Goal: Information Seeking & Learning: Understand process/instructions

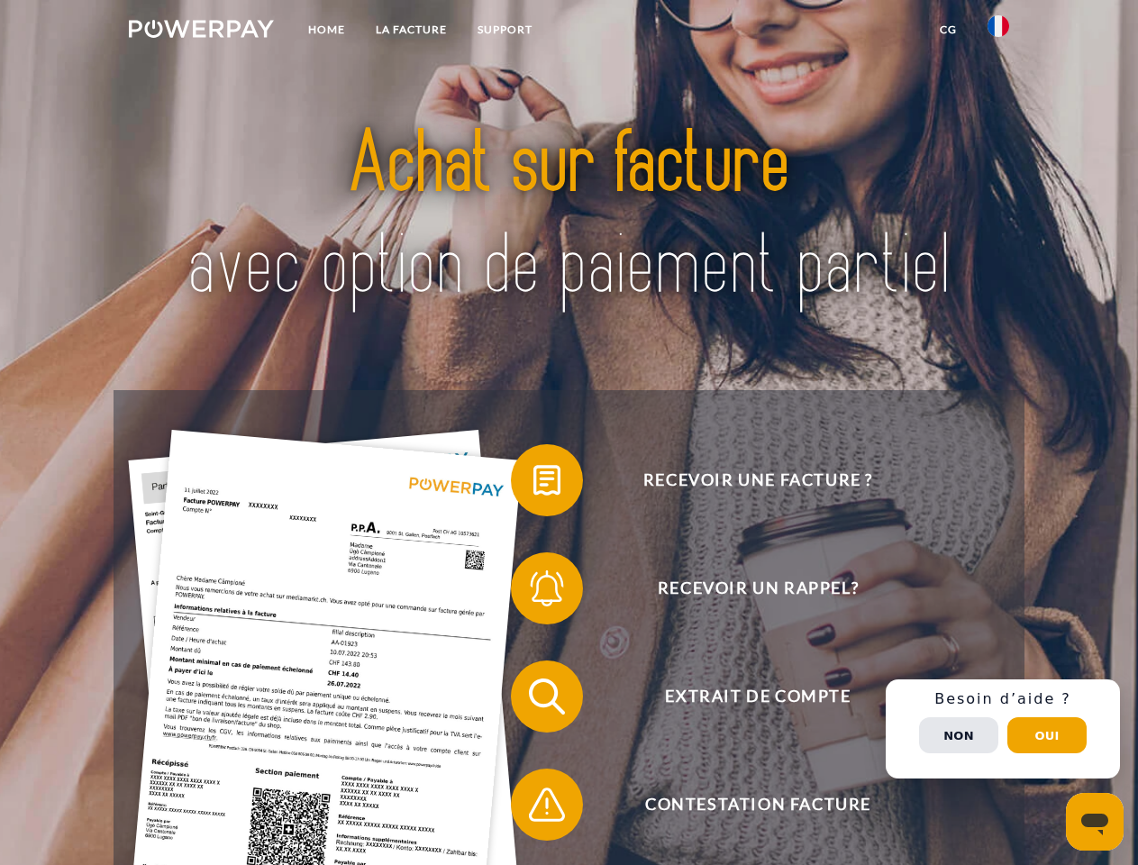
click at [201, 32] on img at bounding box center [201, 29] width 145 height 18
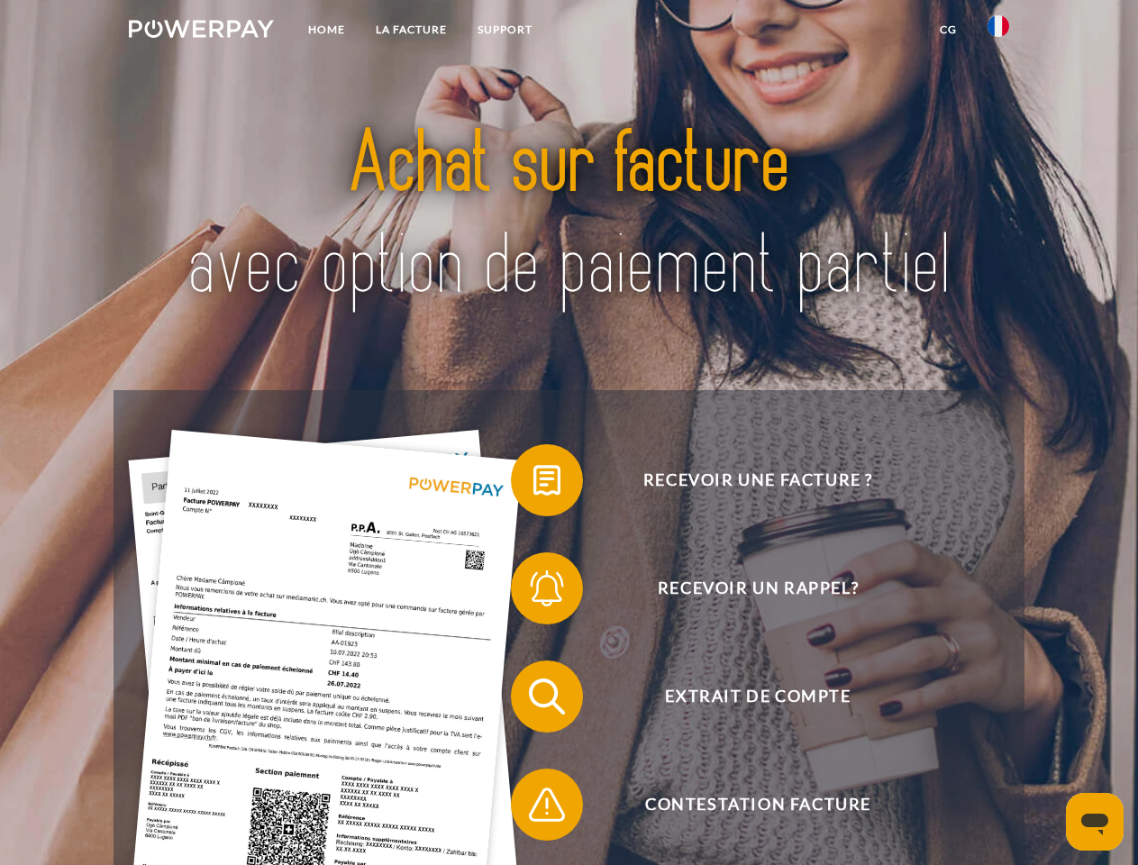
click at [998, 32] on img at bounding box center [999, 26] width 22 height 22
click at [948, 30] on link "CG" at bounding box center [948, 30] width 48 height 32
click at [533, 484] on span at bounding box center [520, 480] width 90 height 90
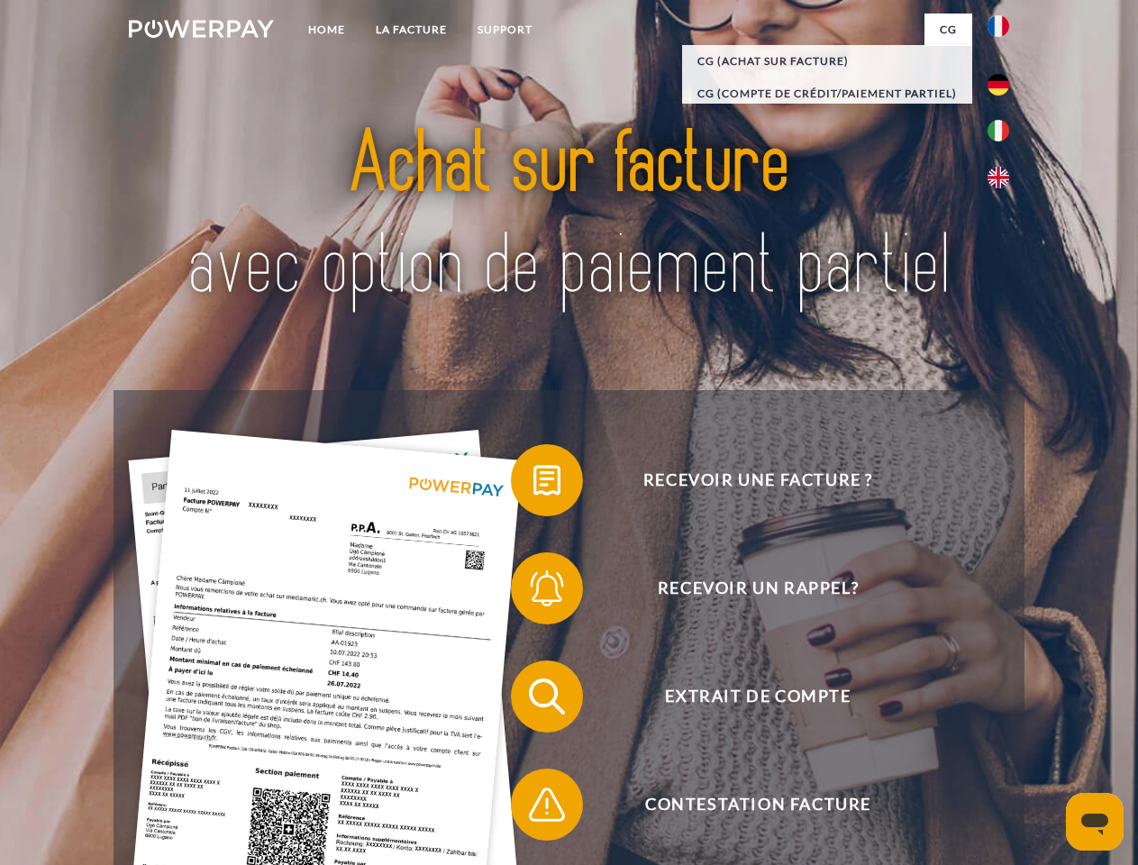
click at [533, 592] on span at bounding box center [520, 588] width 90 height 90
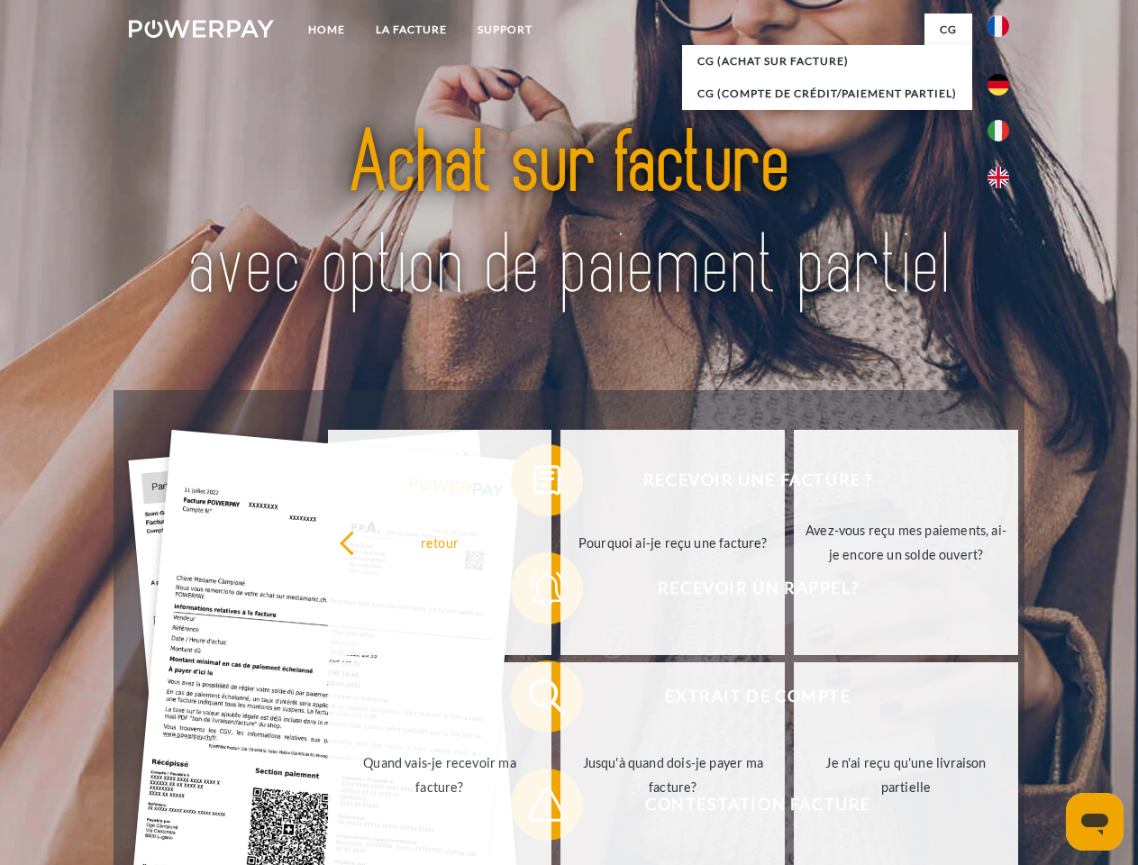
click at [560, 700] on link "Jusqu'à quand dois-je payer ma facture?" at bounding box center [672, 774] width 224 height 225
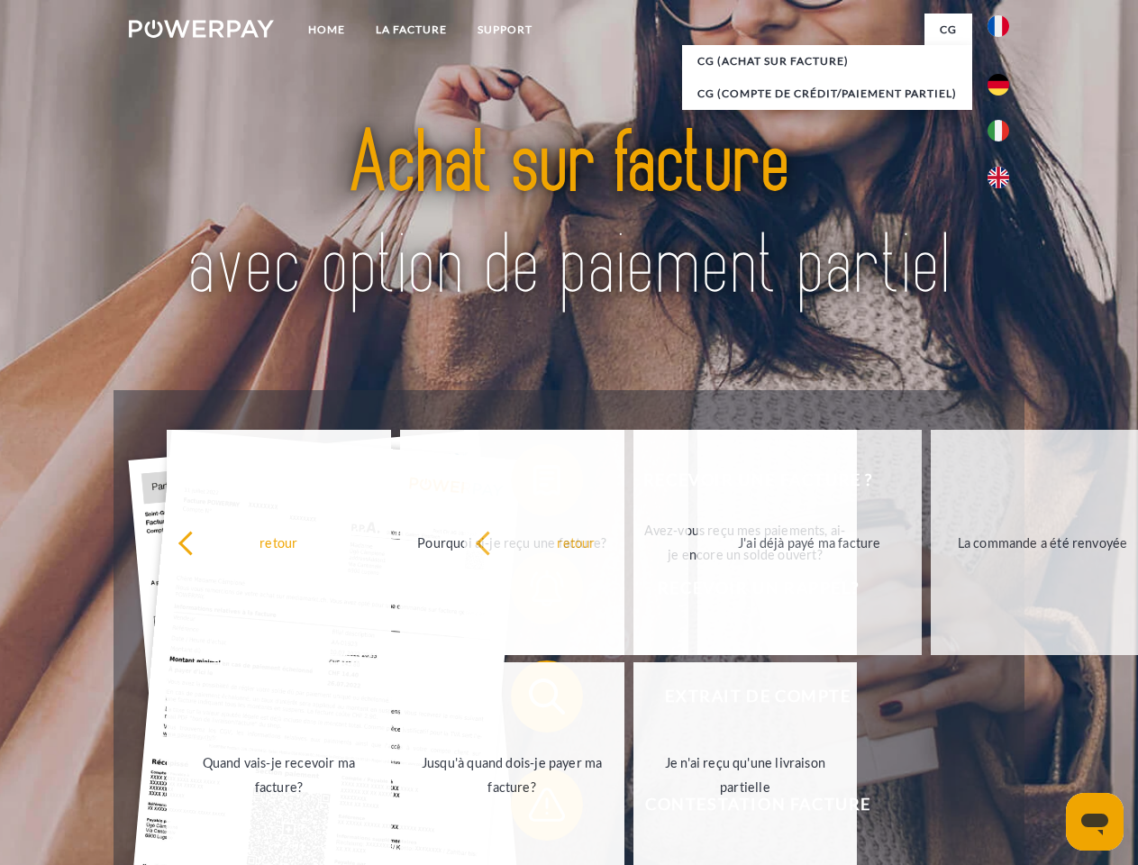
click at [533, 808] on span at bounding box center [520, 805] width 90 height 90
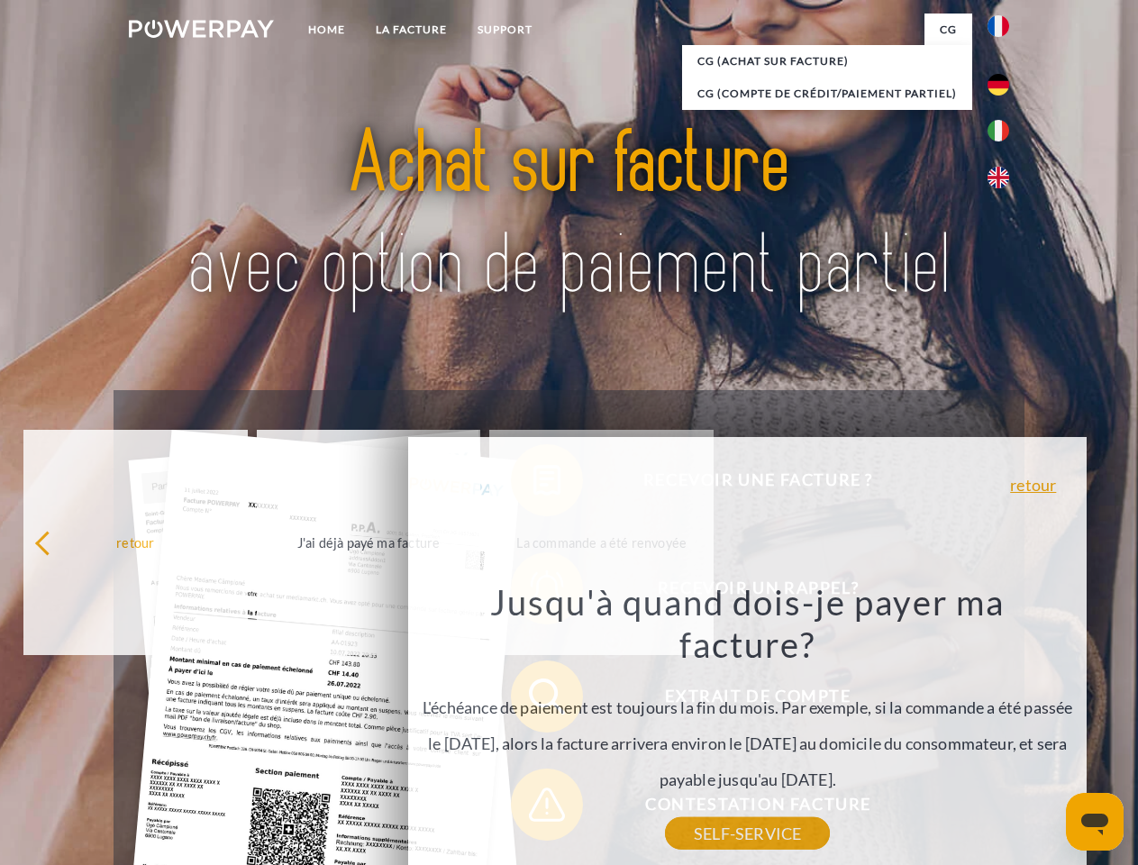
click at [1003, 729] on div "Recevoir une facture ? Recevoir un rappel? Extrait de compte retour" at bounding box center [569, 750] width 910 height 721
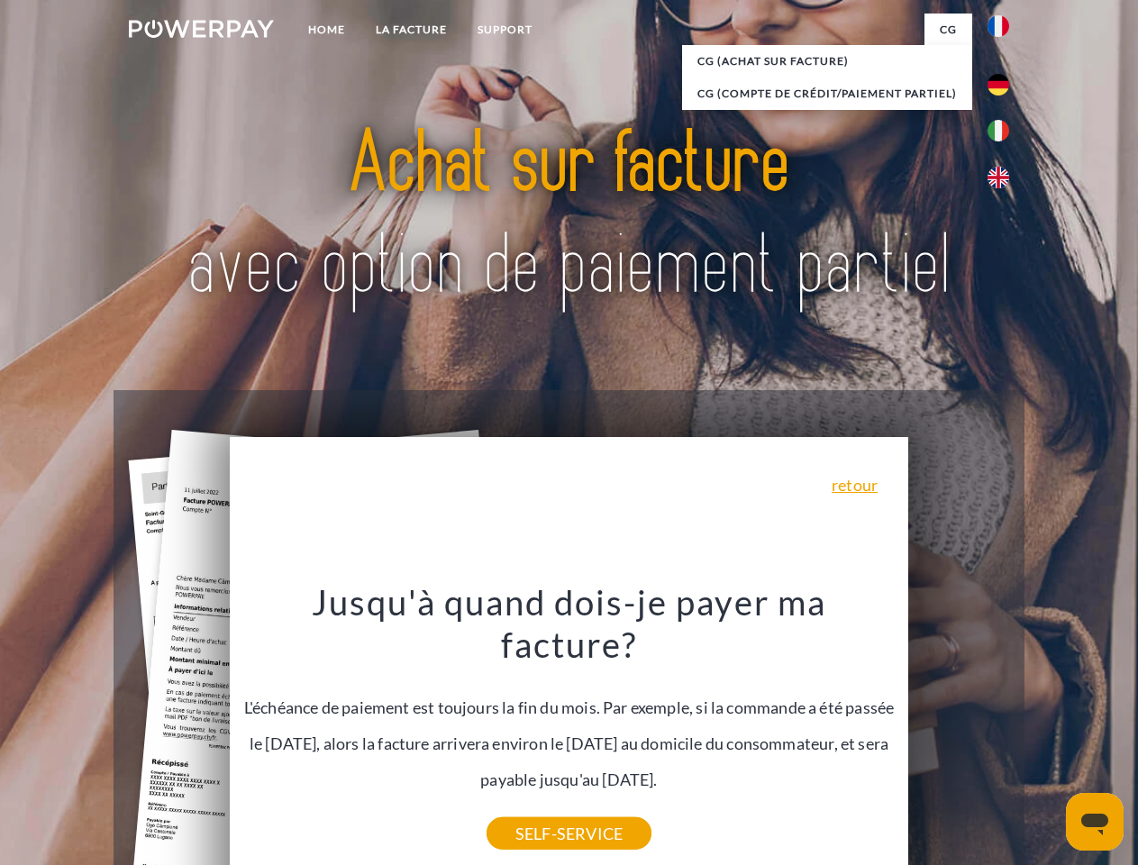
click at [959, 733] on span "Extrait de compte" at bounding box center [758, 696] width 442 height 72
click at [1047, 735] on header "Home LA FACTURE Support" at bounding box center [569, 622] width 1138 height 1244
